Goal: Task Accomplishment & Management: Manage account settings

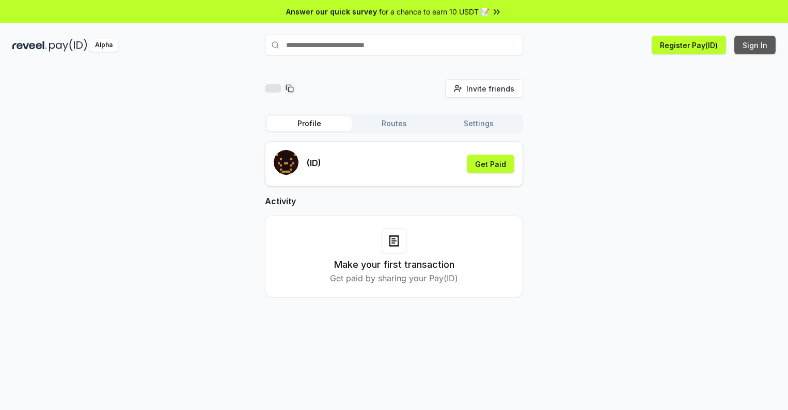
click at [756, 45] on button "Sign In" at bounding box center [755, 45] width 41 height 19
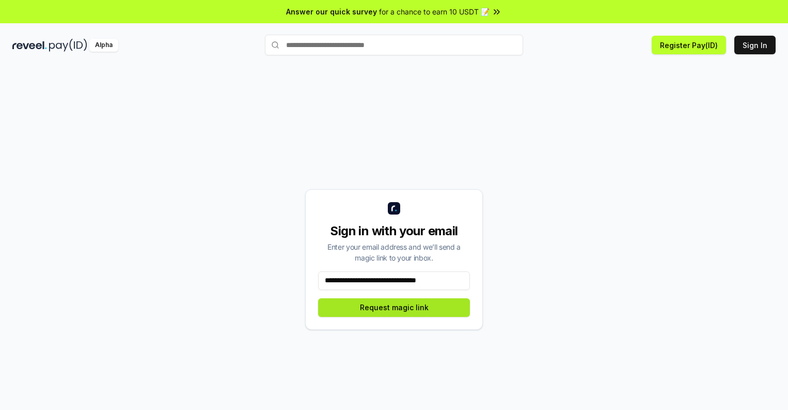
type input "**********"
click at [394, 307] on button "Request magic link" at bounding box center [394, 307] width 152 height 19
